Goal: Transaction & Acquisition: Purchase product/service

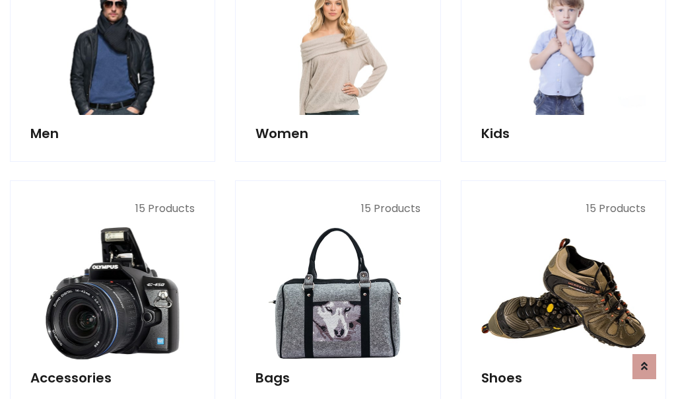
scroll to position [442, 0]
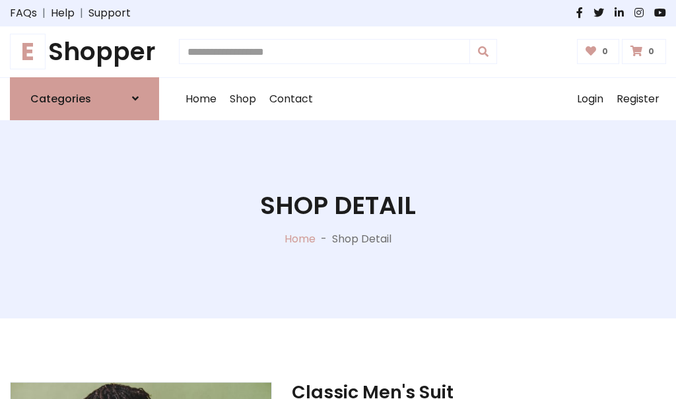
click at [85, 51] on h1 "E Shopper" at bounding box center [84, 52] width 149 height 30
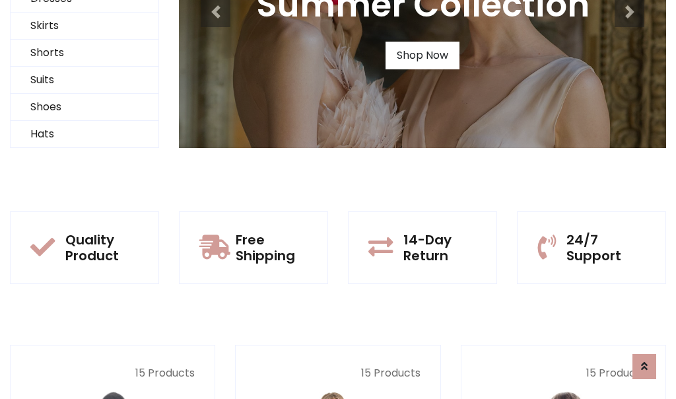
scroll to position [127, 0]
